Goal: Task Accomplishment & Management: Complete application form

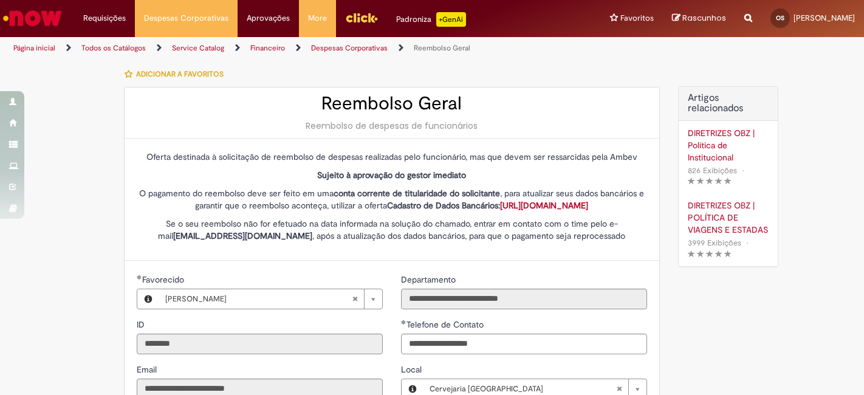
select select "*"
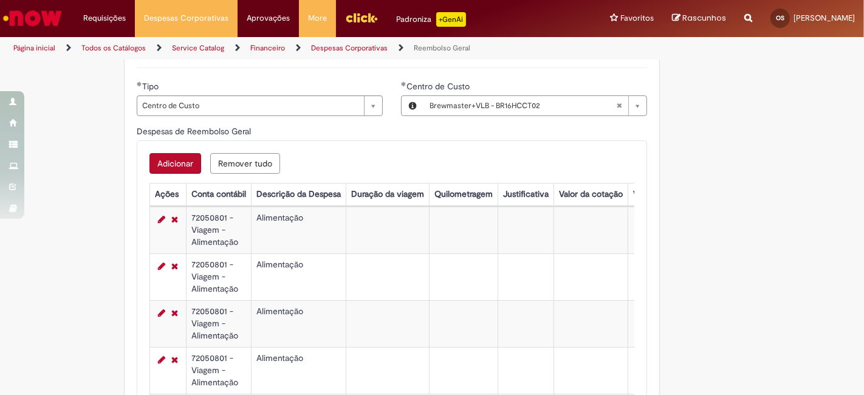
scroll to position [472, 0]
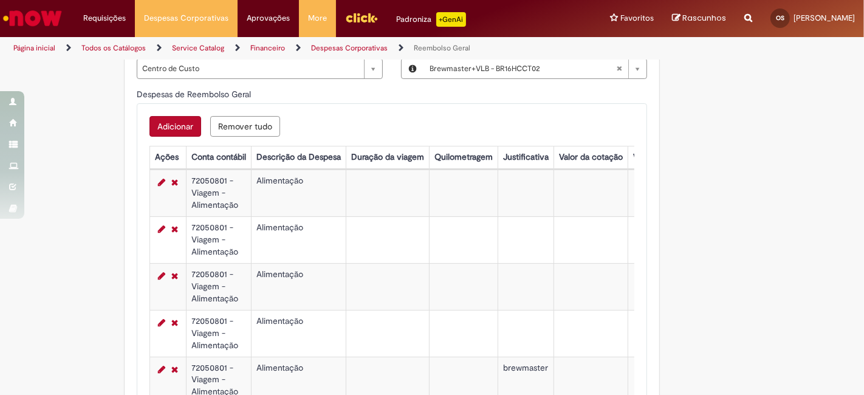
click at [173, 135] on button "Adicionar" at bounding box center [175, 126] width 52 height 21
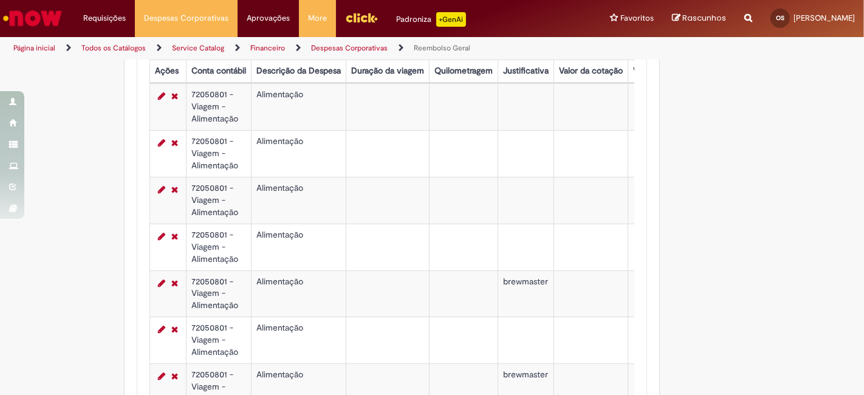
scroll to position [405, 0]
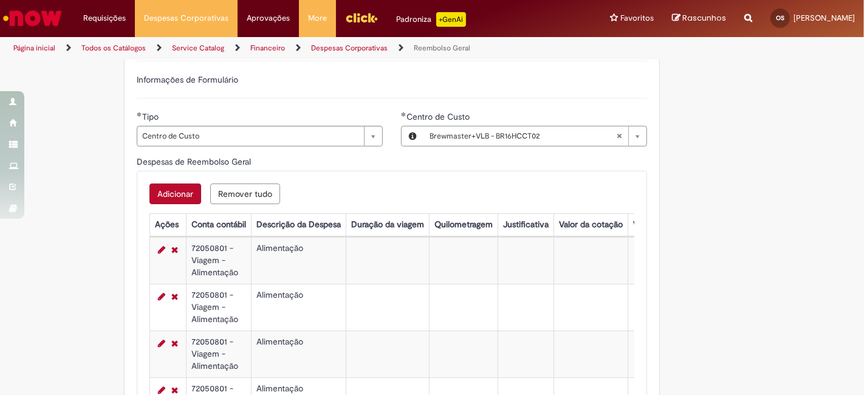
click at [166, 203] on button "Adicionar" at bounding box center [175, 193] width 52 height 21
click at [172, 203] on button "Adicionar" at bounding box center [175, 193] width 52 height 21
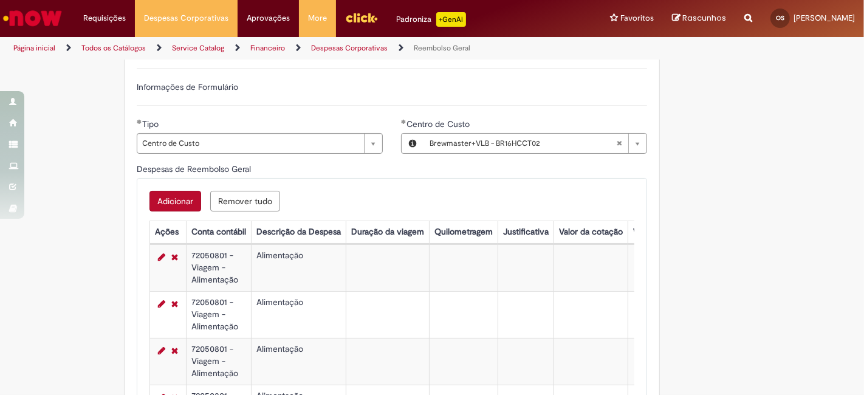
scroll to position [337, 0]
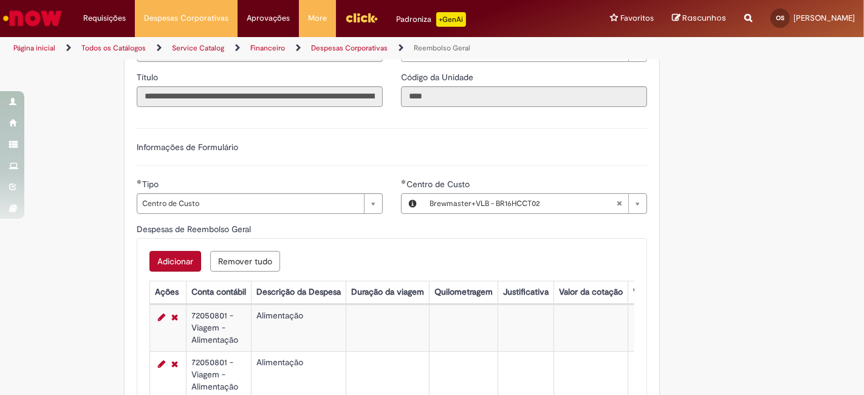
click at [168, 268] on button "Adicionar" at bounding box center [175, 261] width 52 height 21
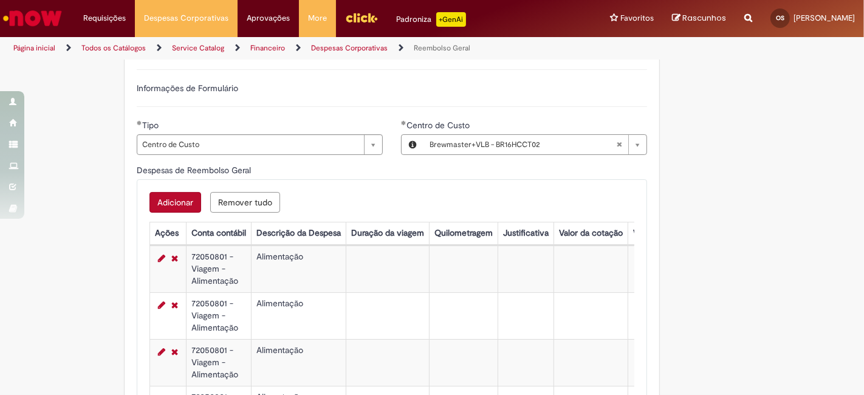
scroll to position [472, 0]
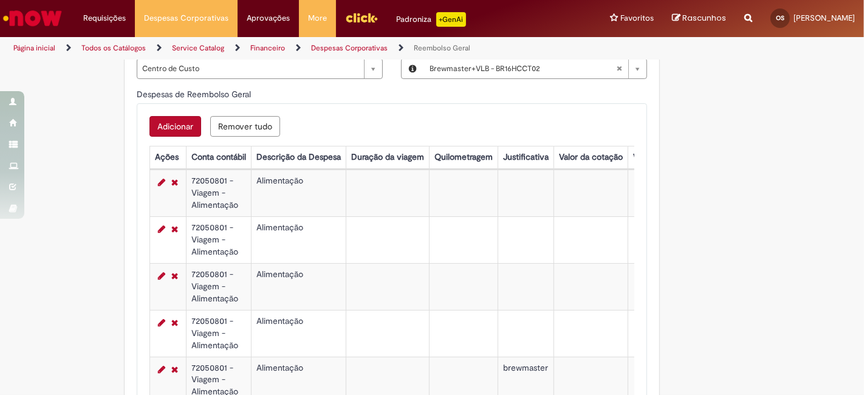
click at [174, 131] on button "Adicionar" at bounding box center [175, 126] width 52 height 21
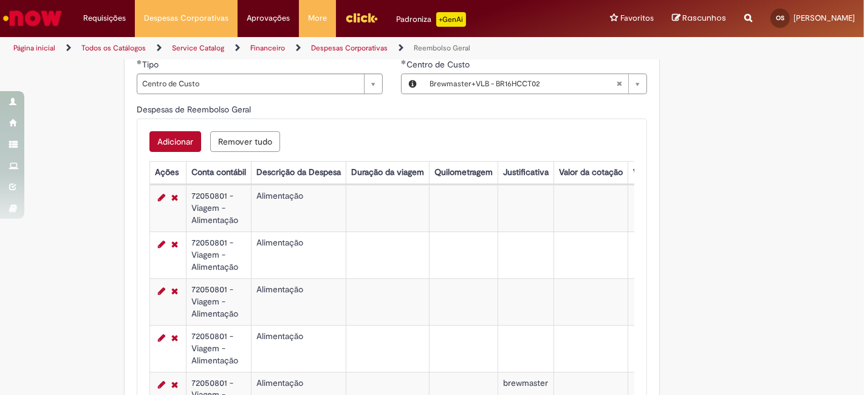
scroll to position [405, 0]
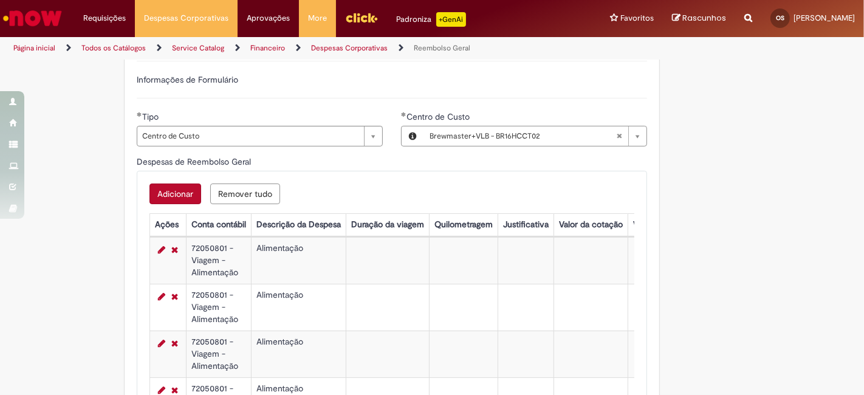
click at [175, 199] on button "Adicionar" at bounding box center [175, 193] width 52 height 21
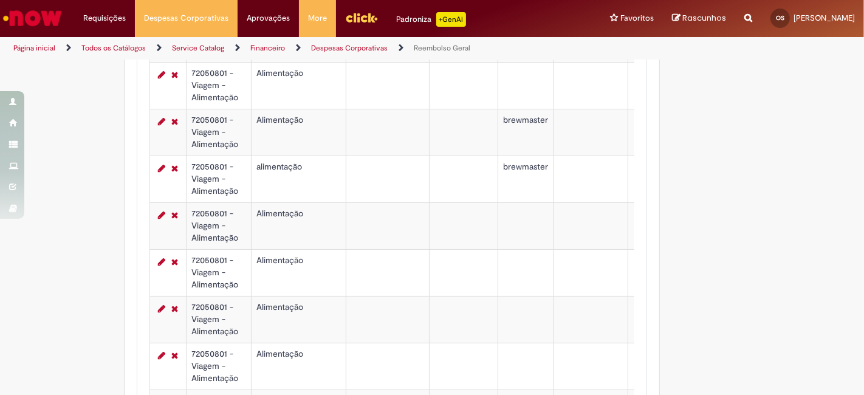
scroll to position [745, 0]
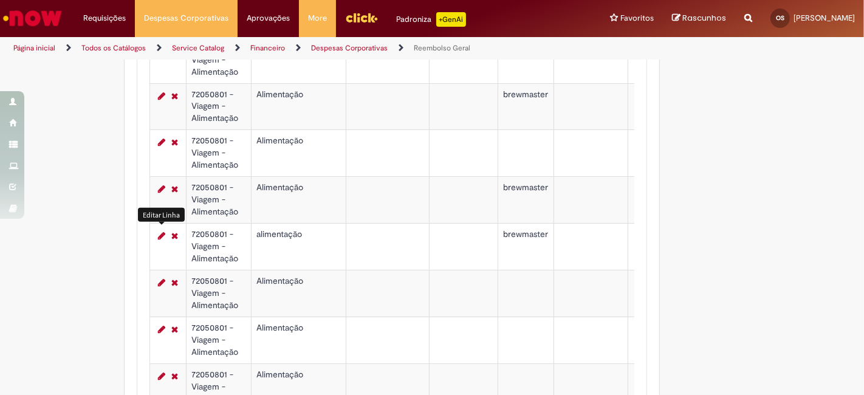
click at [155, 243] on link "Editar Linha 8" at bounding box center [161, 235] width 13 height 15
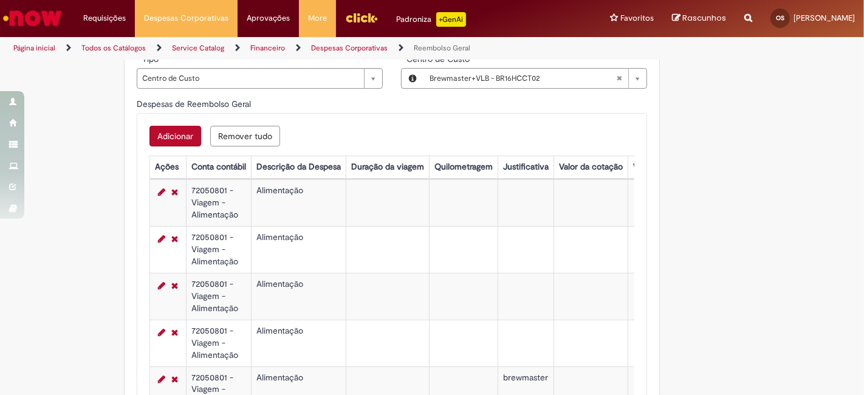
scroll to position [472, 0]
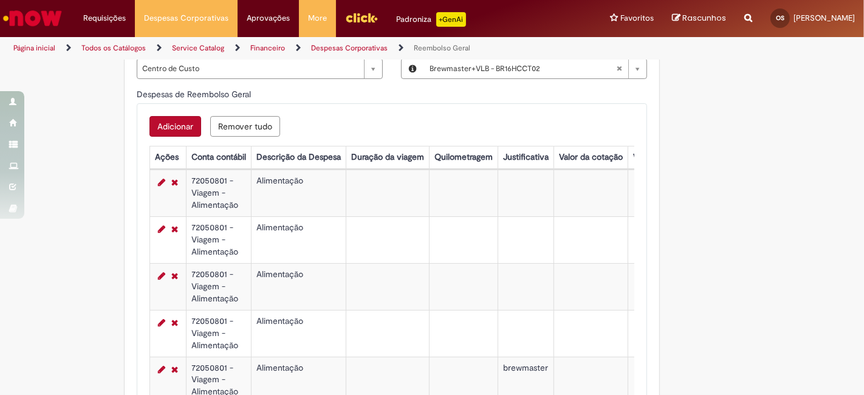
click at [174, 134] on button "Adicionar" at bounding box center [175, 126] width 52 height 21
click at [161, 135] on button "Adicionar" at bounding box center [175, 126] width 52 height 21
click at [166, 132] on button "Adicionar" at bounding box center [175, 126] width 52 height 21
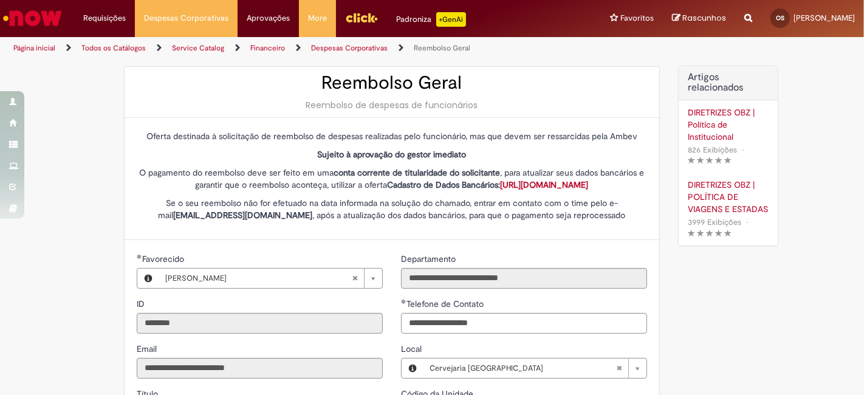
scroll to position [0, 0]
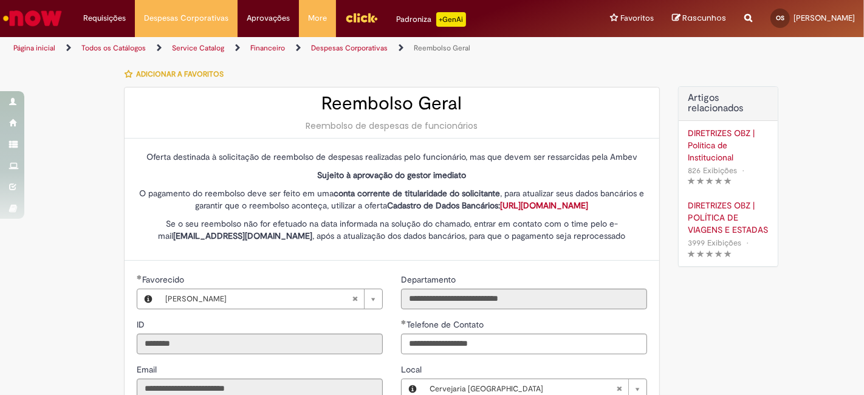
click at [535, 67] on div "Adicionar a Favoritos" at bounding box center [392, 74] width 536 height 26
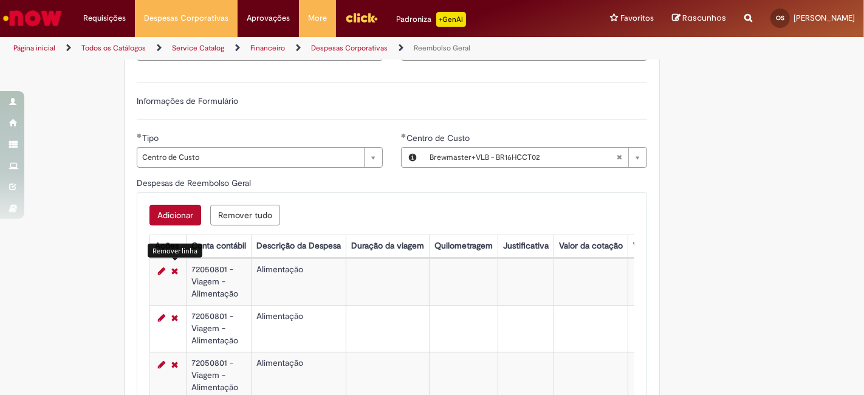
scroll to position [405, 0]
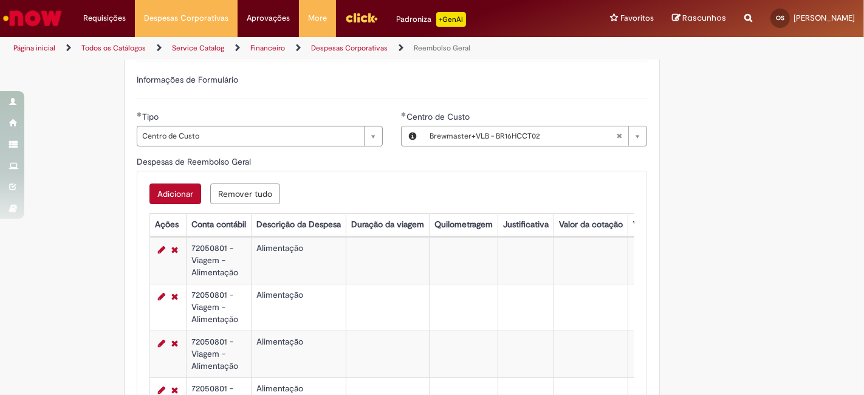
click at [171, 200] on button "Adicionar" at bounding box center [175, 193] width 52 height 21
click at [173, 202] on button "Adicionar" at bounding box center [175, 193] width 52 height 21
click at [168, 197] on button "Adicionar" at bounding box center [175, 193] width 52 height 21
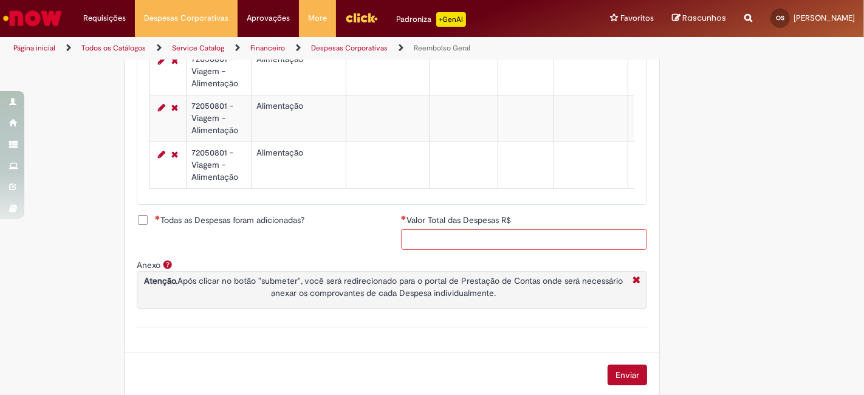
scroll to position [1417, 0]
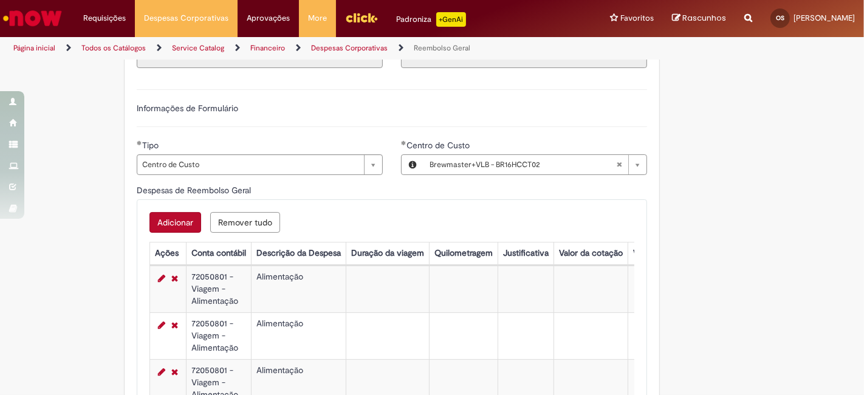
scroll to position [405, 0]
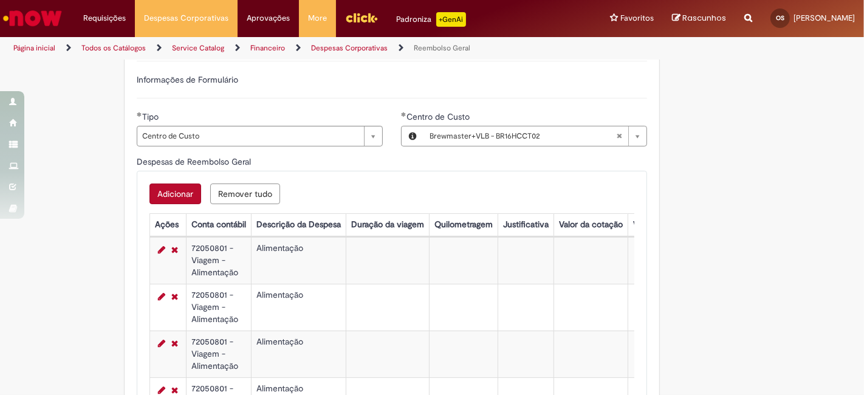
click at [174, 200] on button "Adicionar" at bounding box center [175, 193] width 52 height 21
click at [173, 202] on button "Adicionar" at bounding box center [175, 193] width 52 height 21
click at [168, 197] on button "Adicionar" at bounding box center [175, 193] width 52 height 21
click at [161, 199] on button "Adicionar" at bounding box center [175, 193] width 52 height 21
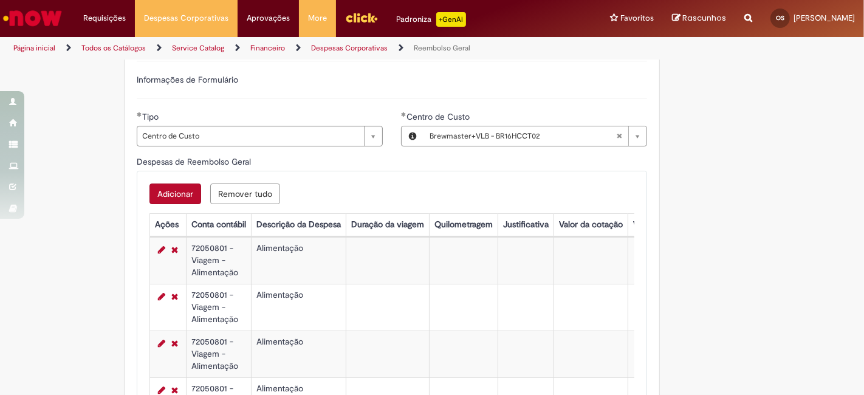
click at [173, 202] on button "Adicionar" at bounding box center [175, 193] width 52 height 21
click at [176, 199] on button "Adicionar" at bounding box center [175, 193] width 52 height 21
click at [156, 257] on link "Editar Linha 1" at bounding box center [161, 249] width 13 height 15
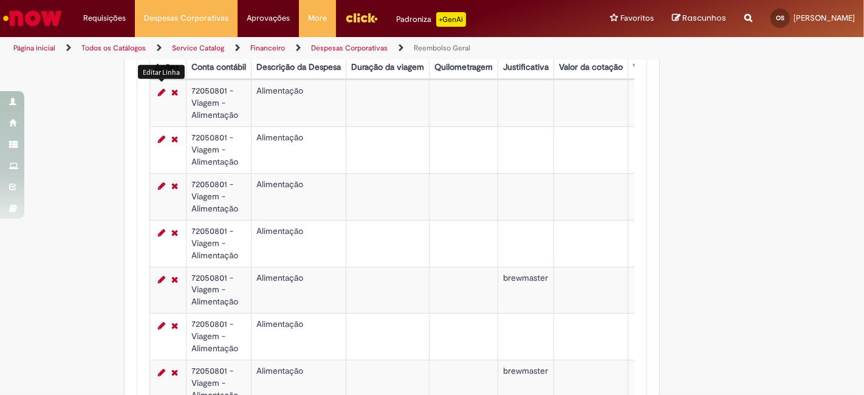
scroll to position [340, 0]
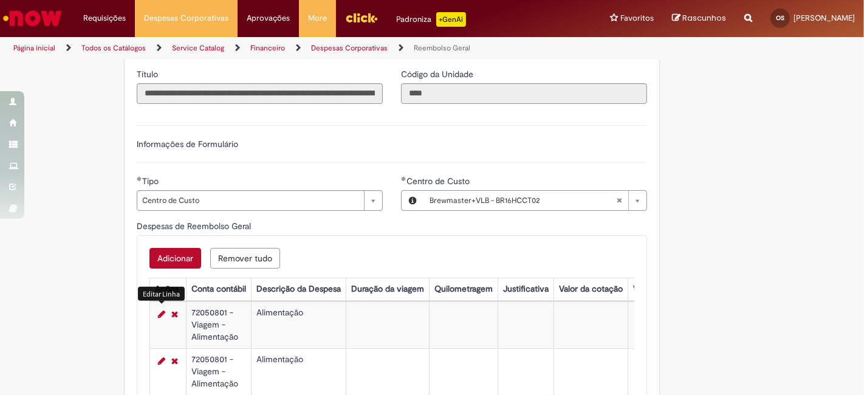
click at [290, 163] on div "Informações de Formulário" at bounding box center [392, 150] width 510 height 25
click at [174, 267] on button "Adicionar" at bounding box center [175, 258] width 52 height 21
click at [169, 266] on button "Adicionar" at bounding box center [175, 258] width 52 height 21
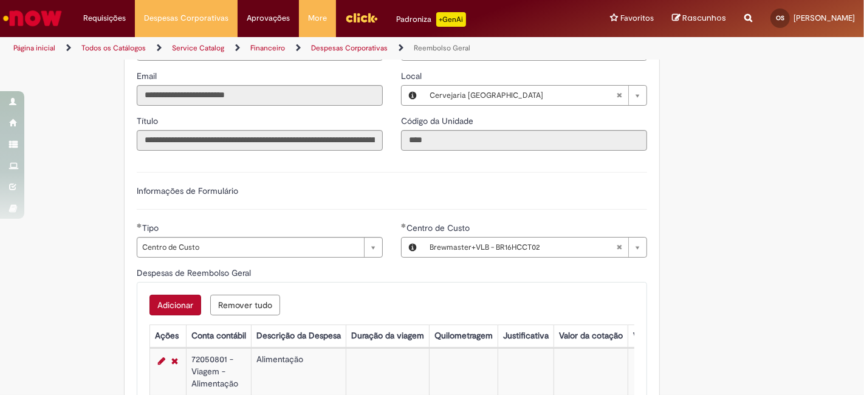
scroll to position [273, 0]
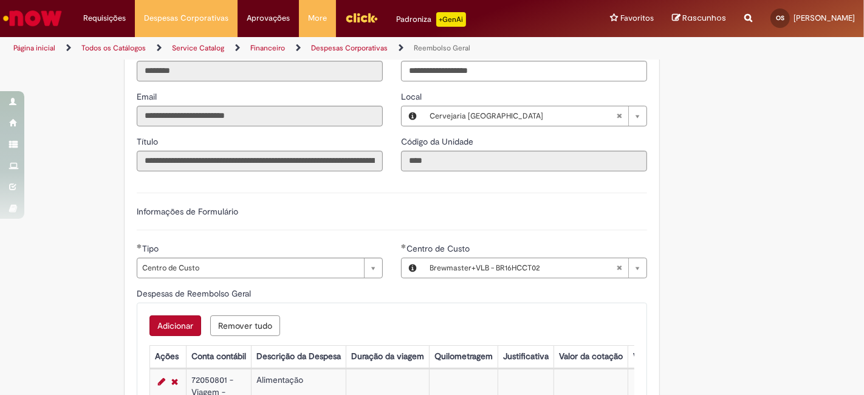
click at [166, 333] on button "Adicionar" at bounding box center [175, 325] width 52 height 21
click at [166, 330] on button "Adicionar" at bounding box center [175, 325] width 52 height 21
click at [166, 328] on button "Adicionar" at bounding box center [175, 325] width 52 height 21
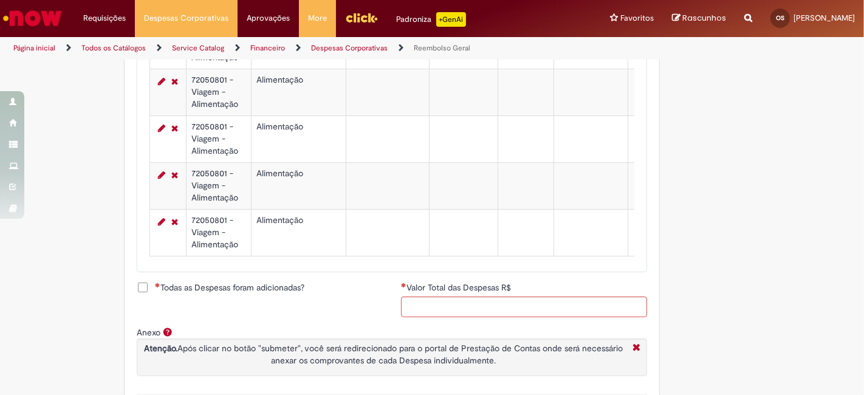
scroll to position [1420, 0]
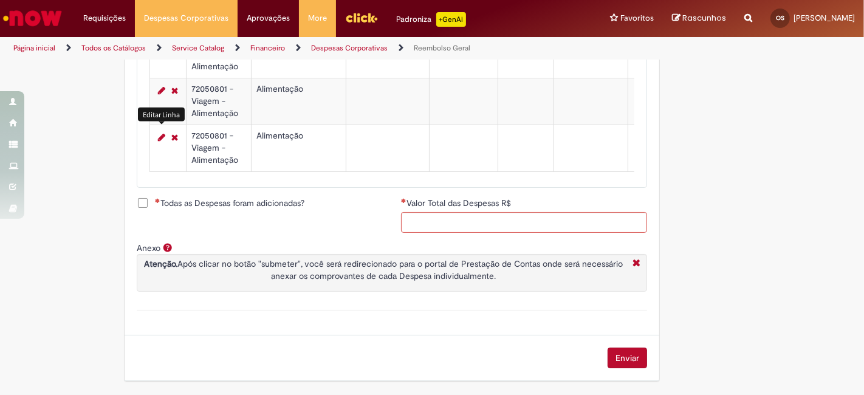
click at [155, 130] on link "Editar Linha 20" at bounding box center [161, 137] width 13 height 15
click at [621, 357] on button "Enviar" at bounding box center [626, 357] width 39 height 21
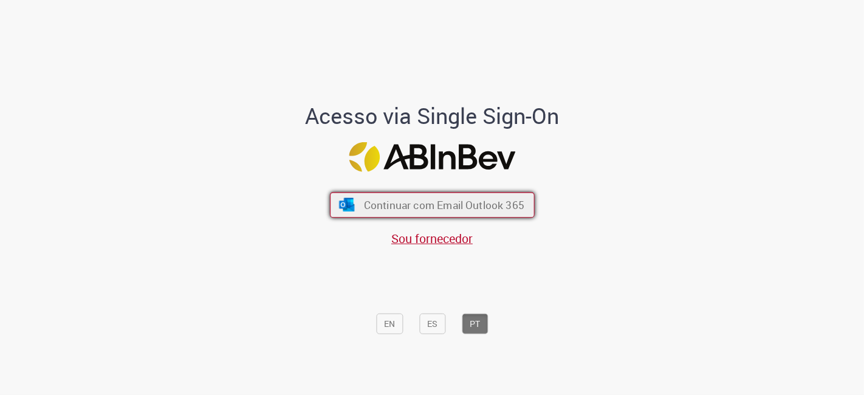
click at [424, 203] on span "Continuar com Email Outlook 365" at bounding box center [443, 205] width 160 height 14
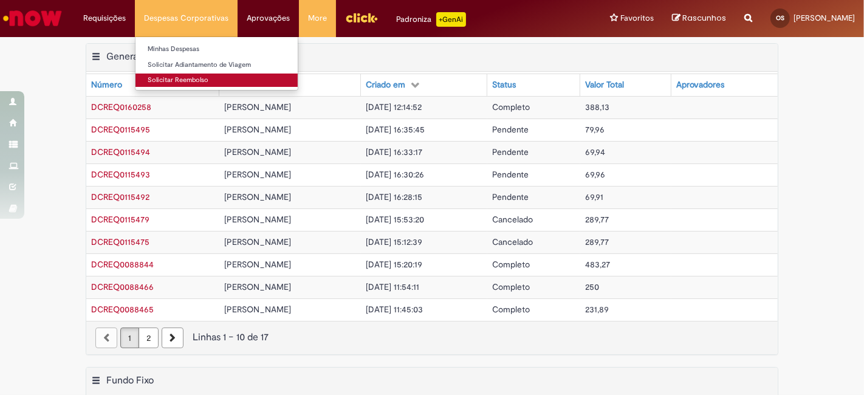
click at [175, 77] on link "Solicitar Reembolso" at bounding box center [216, 79] width 162 height 13
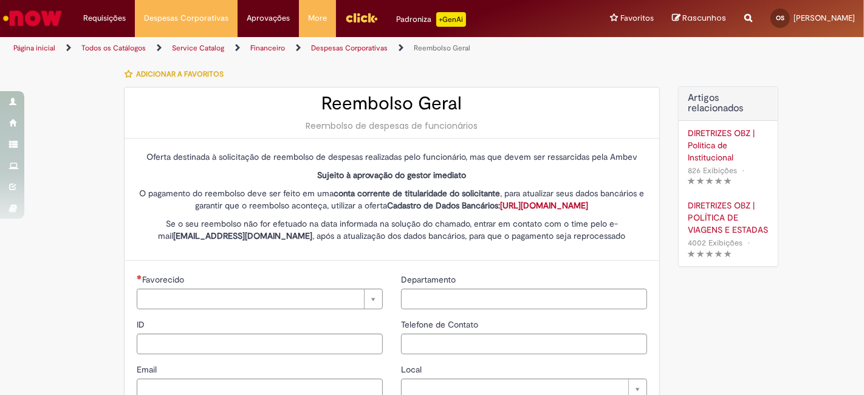
type input "********"
type input "**********"
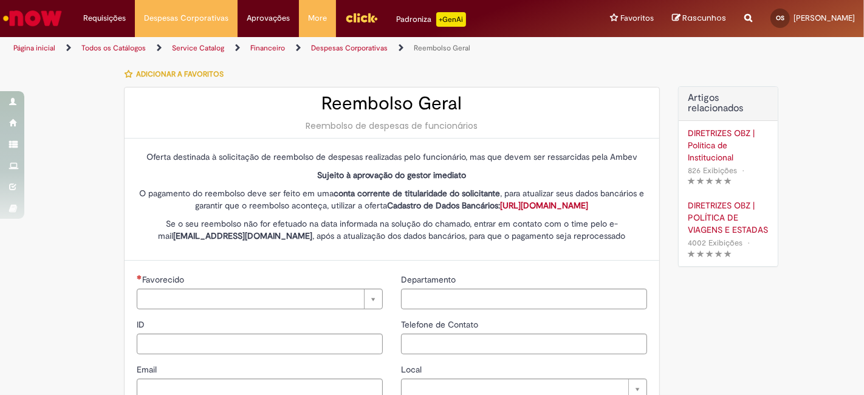
type input "****"
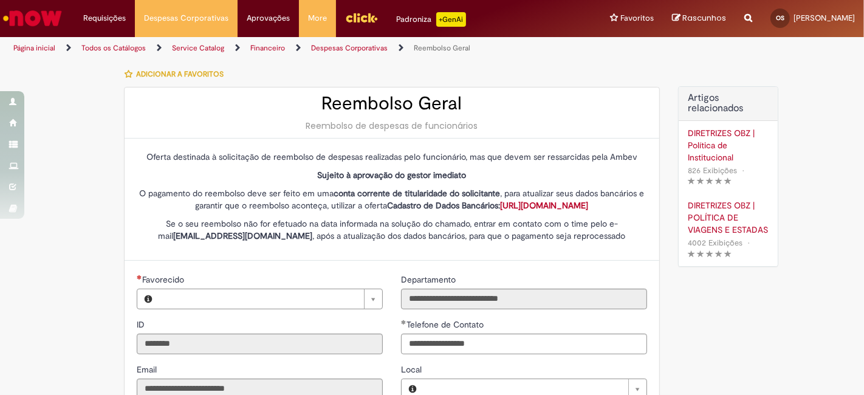
type input "**********"
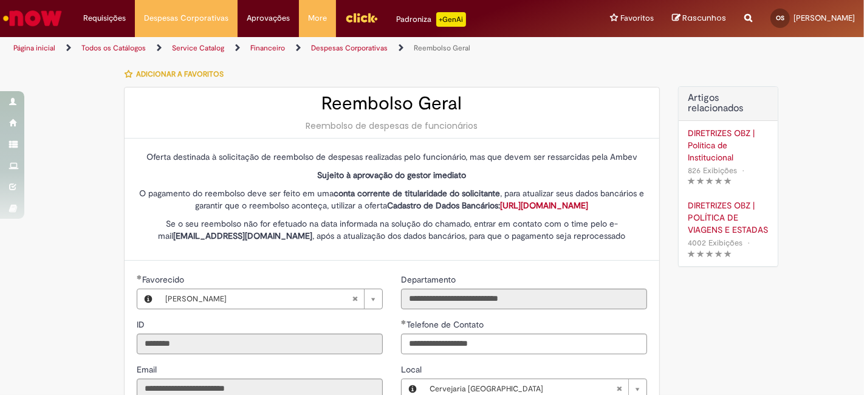
type input "**********"
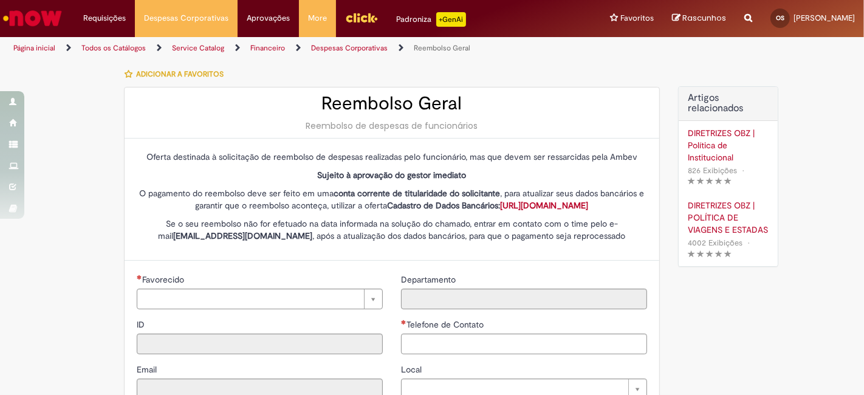
type input "********"
type input "**********"
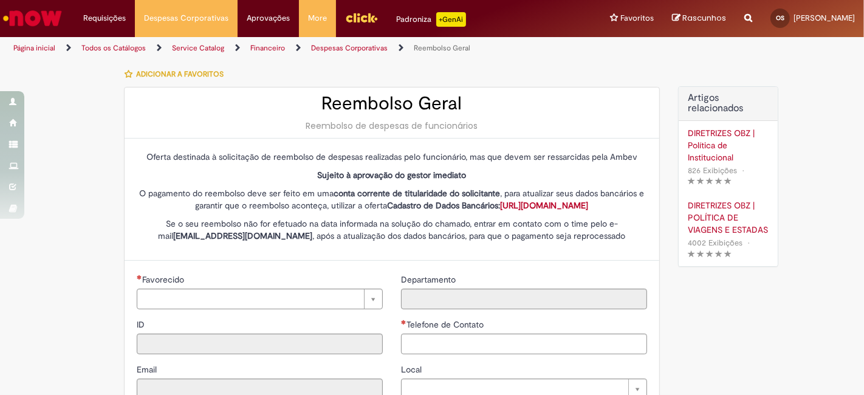
type input "****"
type input "**********"
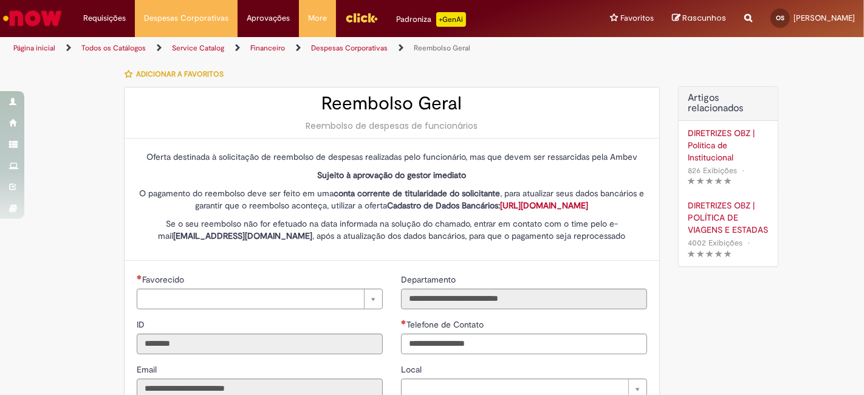
type input "**********"
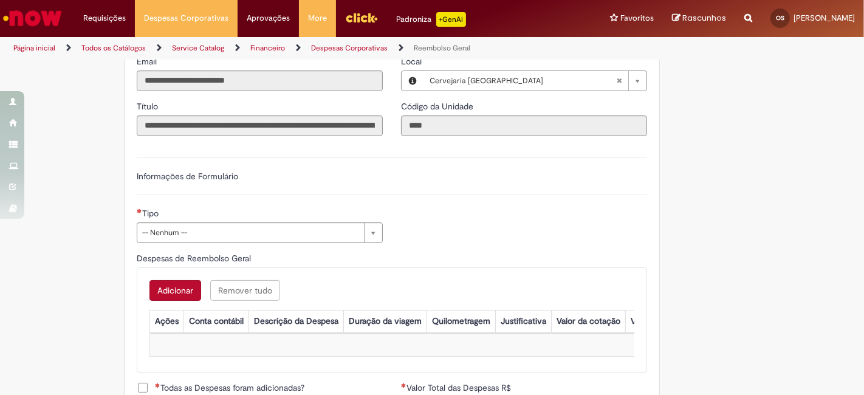
scroll to position [241, 0]
